Goal: Information Seeking & Learning: Learn about a topic

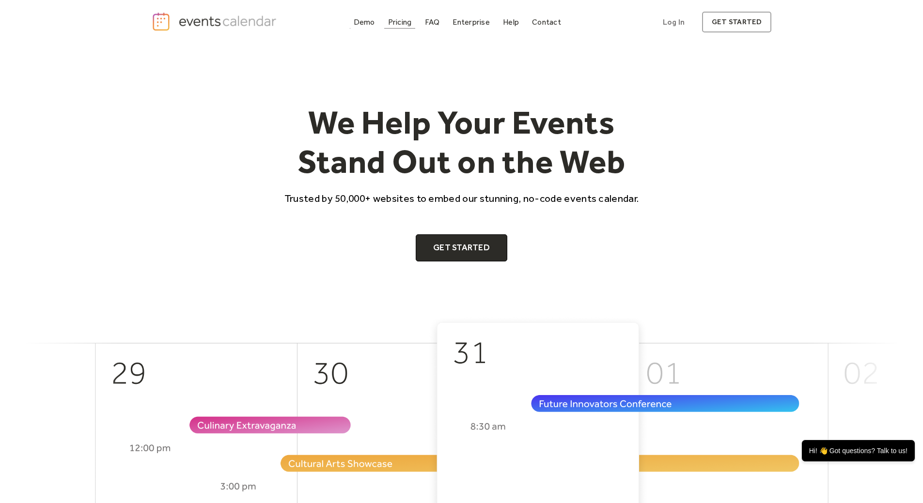
click at [412, 17] on link "Pricing" at bounding box center [399, 22] width 31 height 13
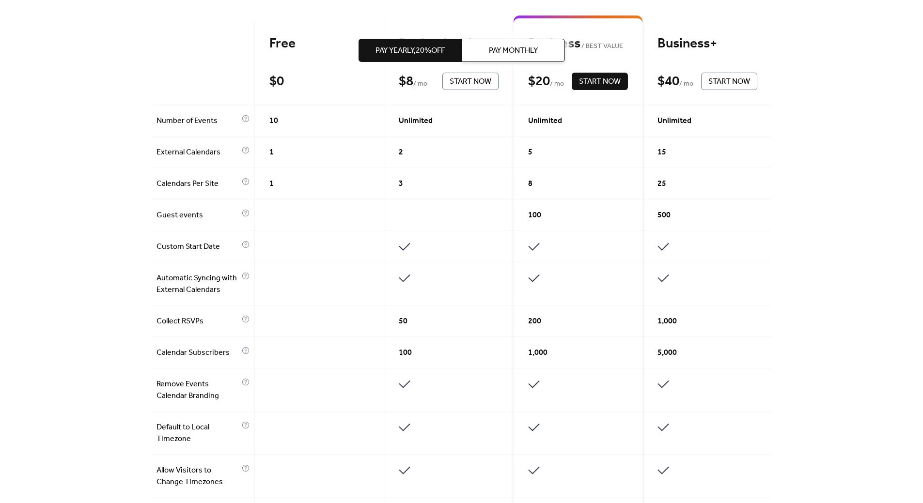
scroll to position [291, 0]
